Goal: Task Accomplishment & Management: Use online tool/utility

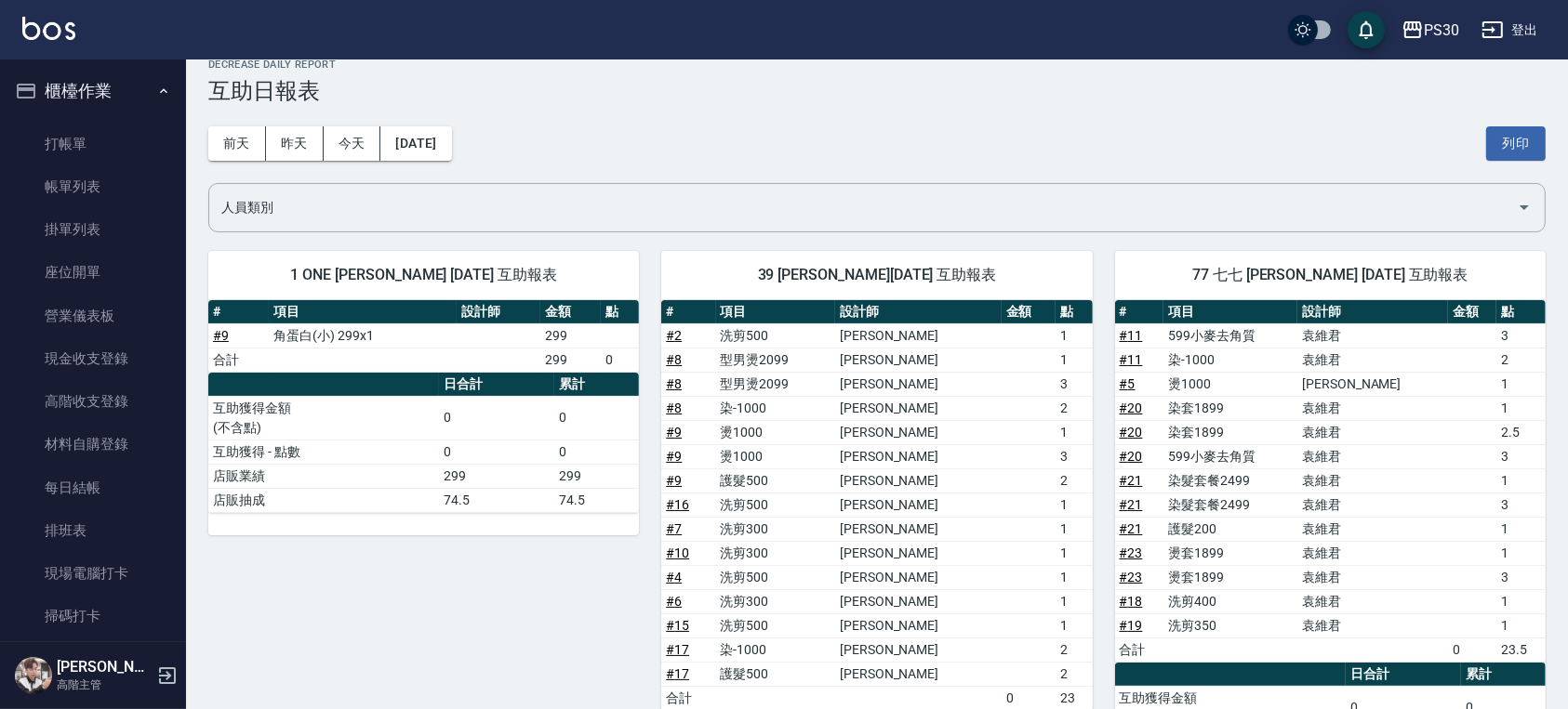
scroll to position [743, 0]
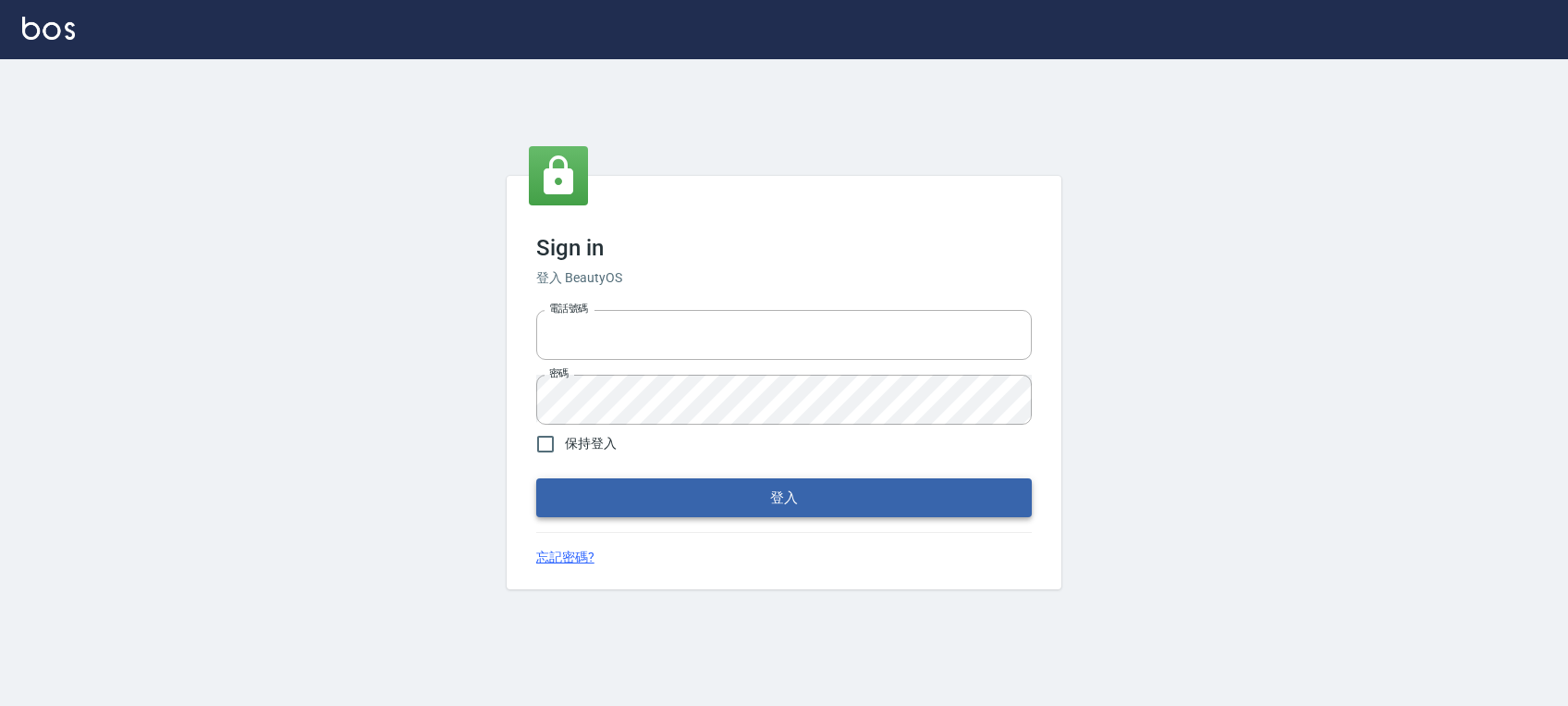
type input "0972392966"
click at [706, 488] on button "登入" at bounding box center [783, 497] width 495 height 39
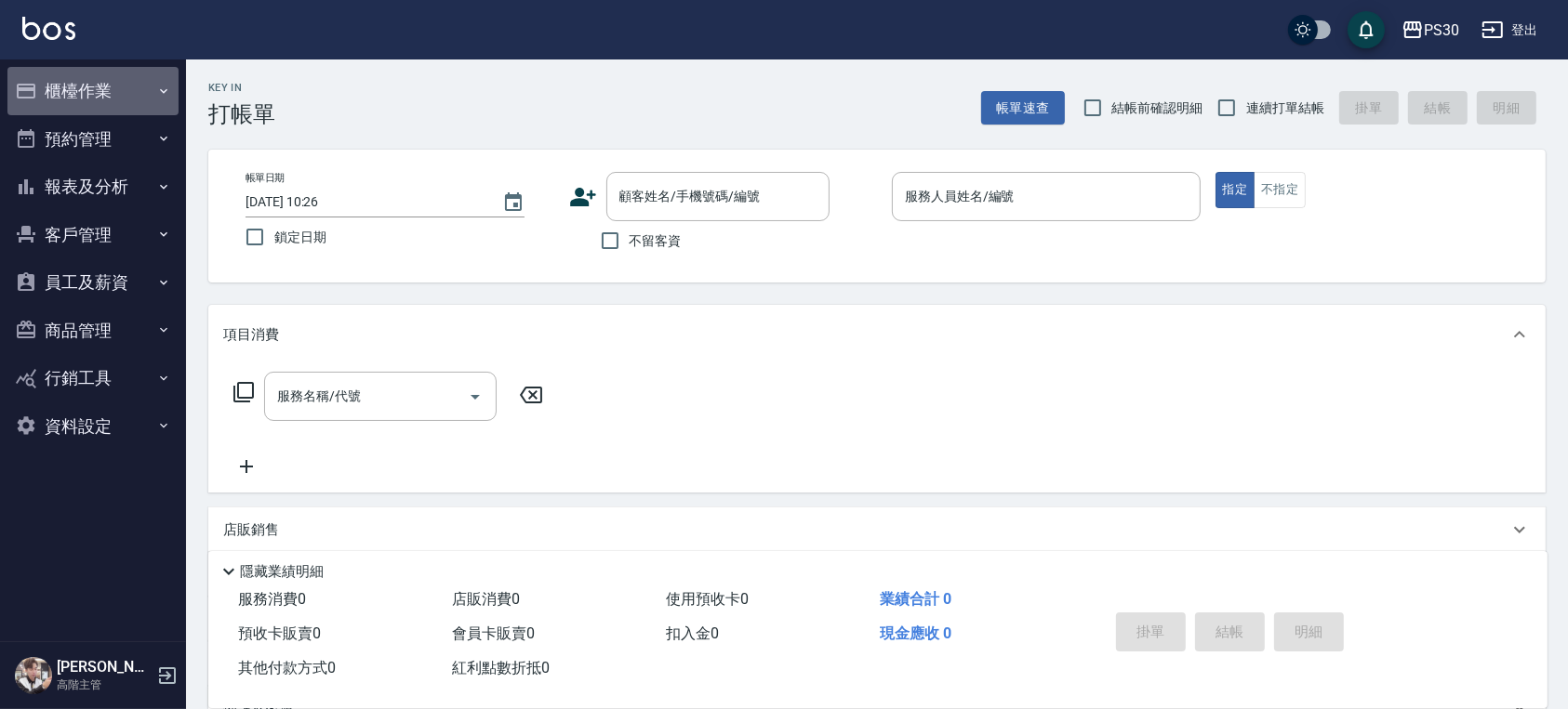
click at [85, 82] on button "櫃檯作業" at bounding box center [94, 92] width 172 height 49
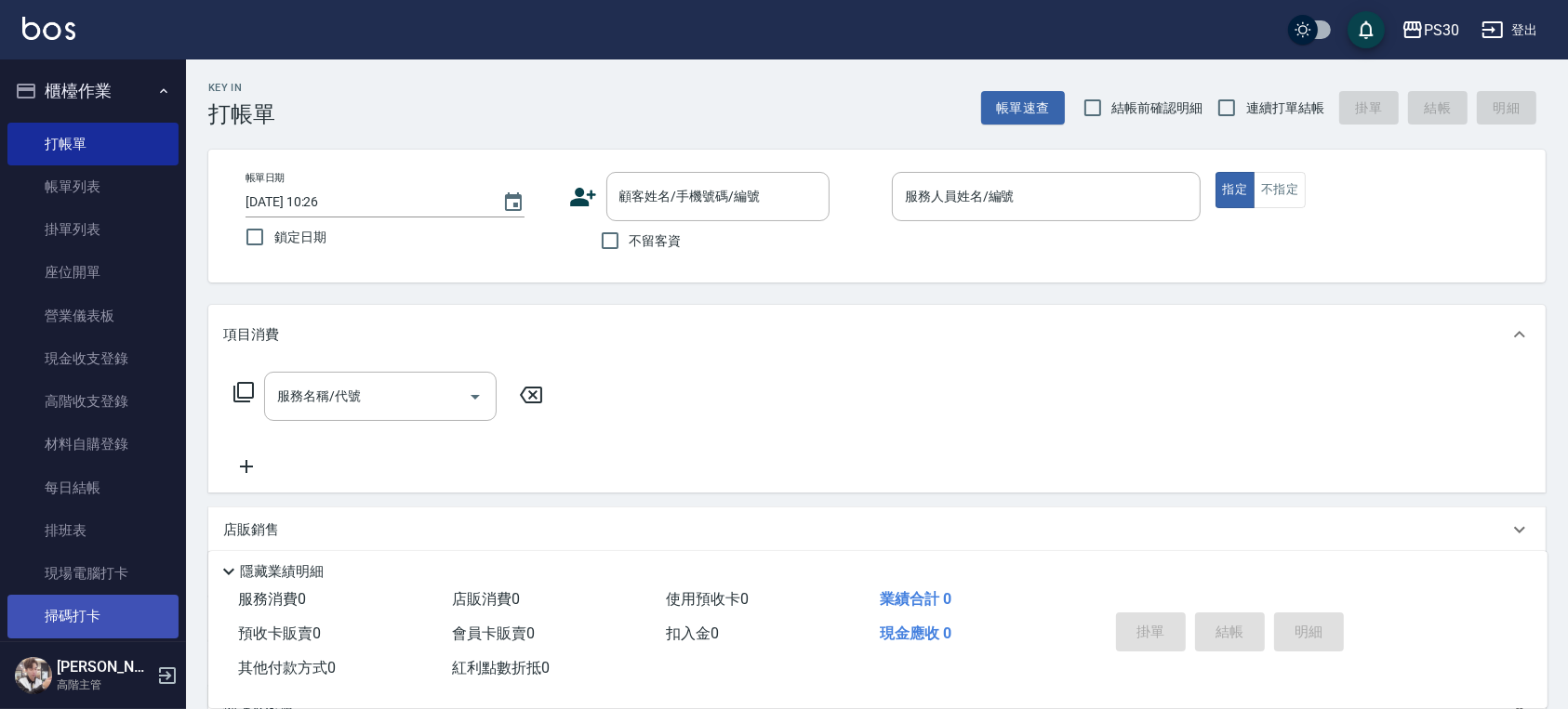
click at [100, 617] on link "掃碼打卡" at bounding box center [94, 616] width 172 height 43
